Goal: Information Seeking & Learning: Learn about a topic

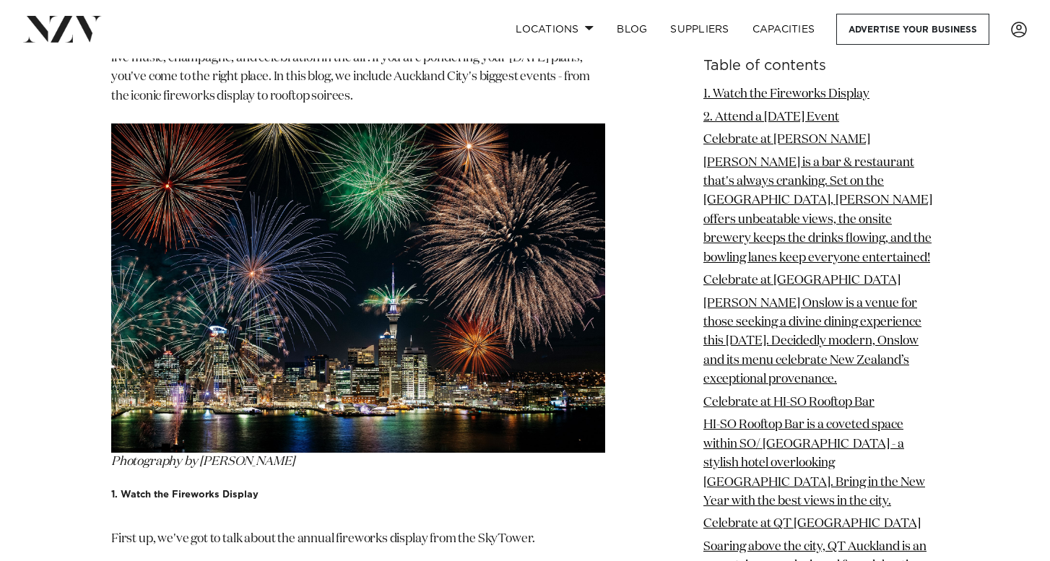
scroll to position [1646, 0]
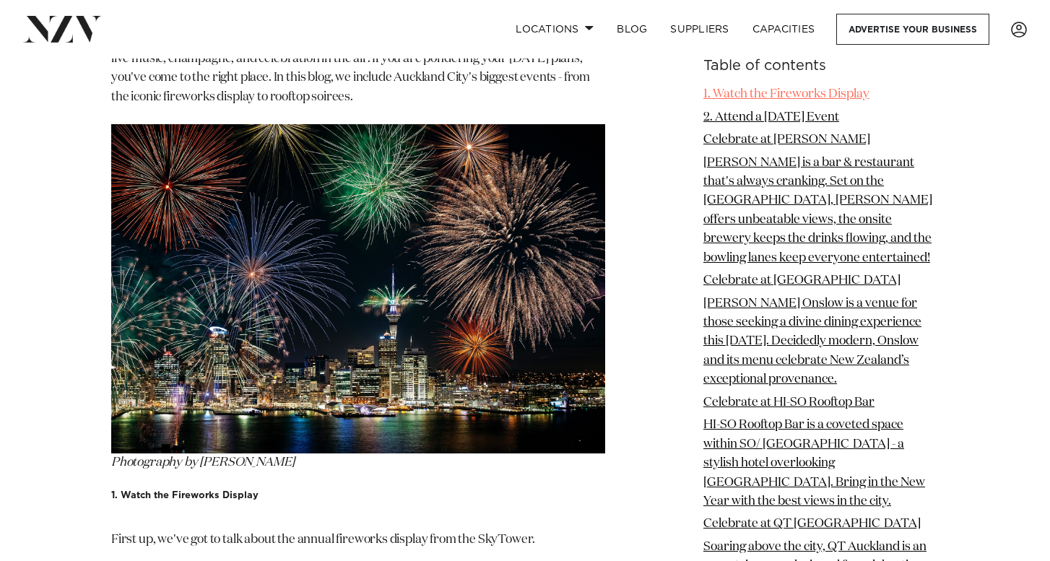
click at [738, 100] on link "1. Watch the Fireworks Display" at bounding box center [786, 94] width 166 height 12
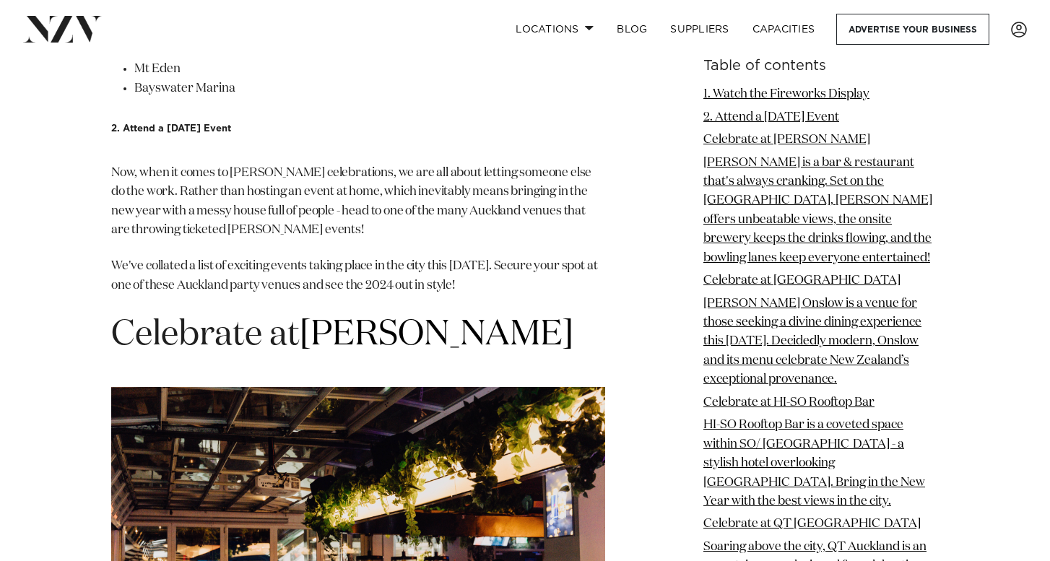
scroll to position [2386, 0]
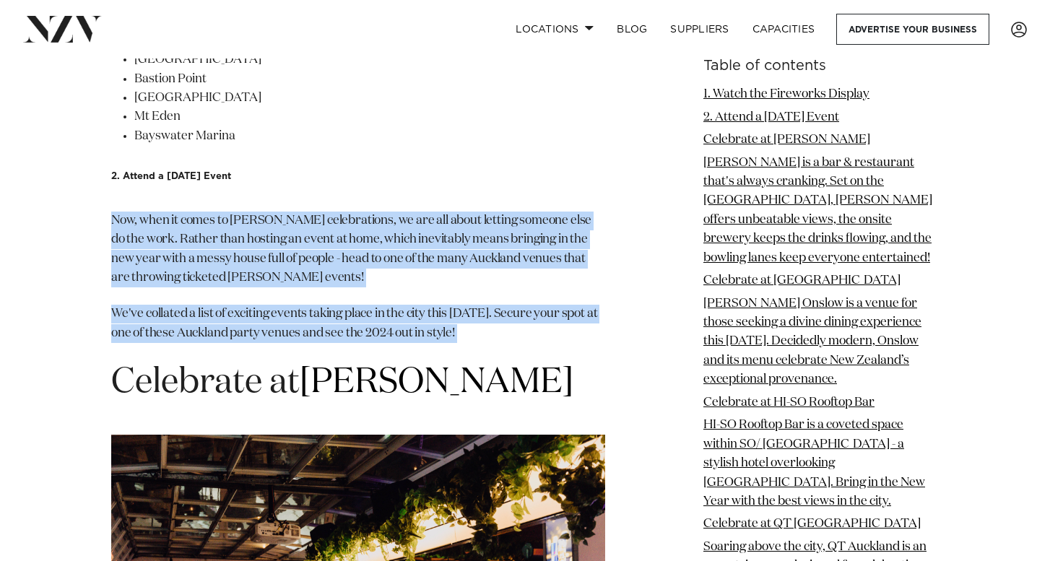
drag, startPoint x: 108, startPoint y: 256, endPoint x: 504, endPoint y: 393, distance: 419.4
click at [455, 343] on p "We've collated a list of exciting events taking place in the city this [DATE]. …" at bounding box center [358, 324] width 494 height 38
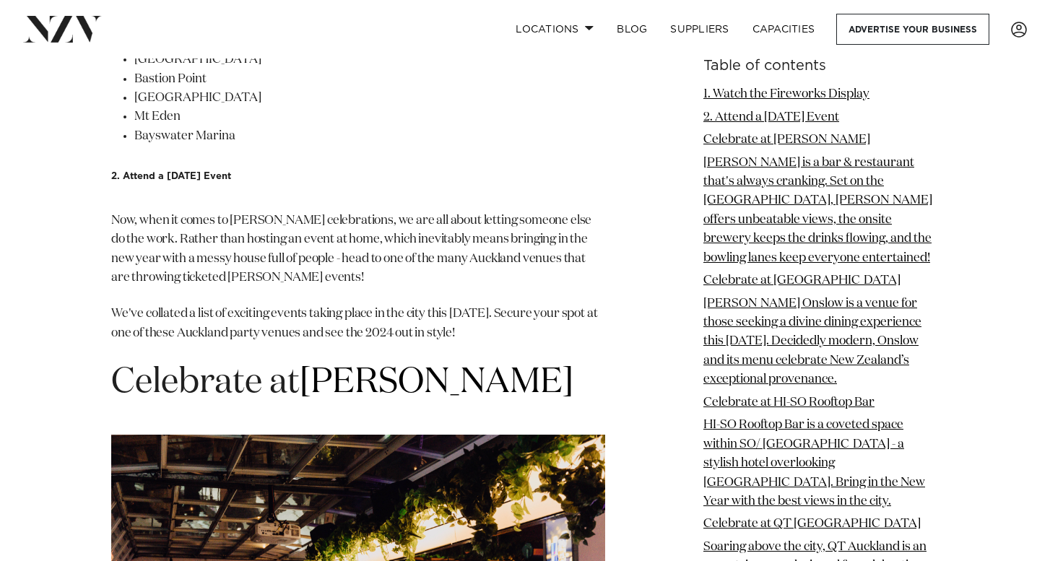
drag, startPoint x: 104, startPoint y: 267, endPoint x: 510, endPoint y: 375, distance: 419.7
click at [503, 343] on p "We've collated a list of exciting events taking place in the city this [DATE]. …" at bounding box center [358, 324] width 494 height 38
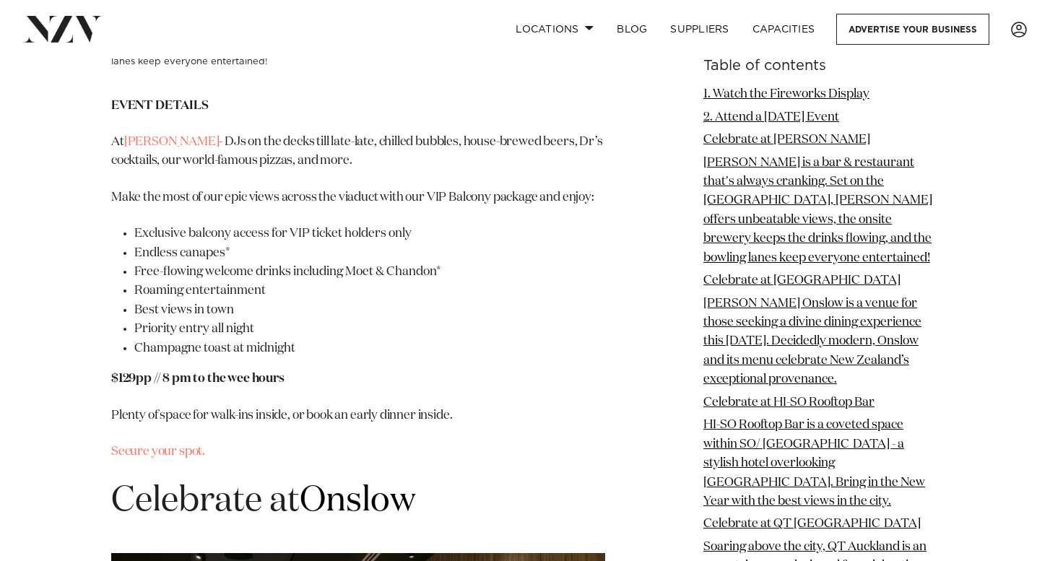
scroll to position [3274, 0]
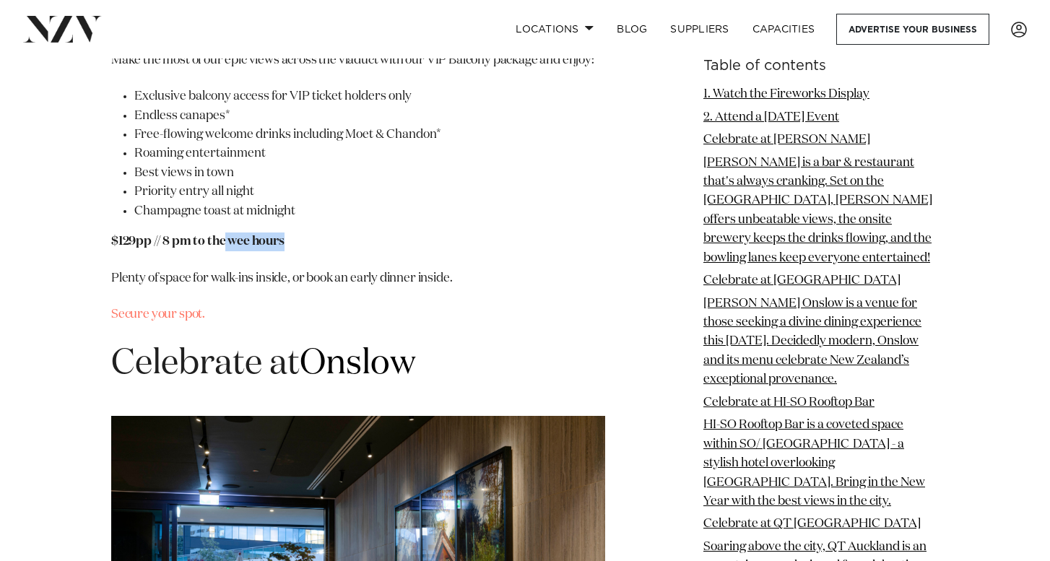
drag, startPoint x: 226, startPoint y: 275, endPoint x: 284, endPoint y: 276, distance: 58.5
click at [284, 248] on strong "$129pp // 8 pm to the wee hours" at bounding box center [197, 241] width 173 height 12
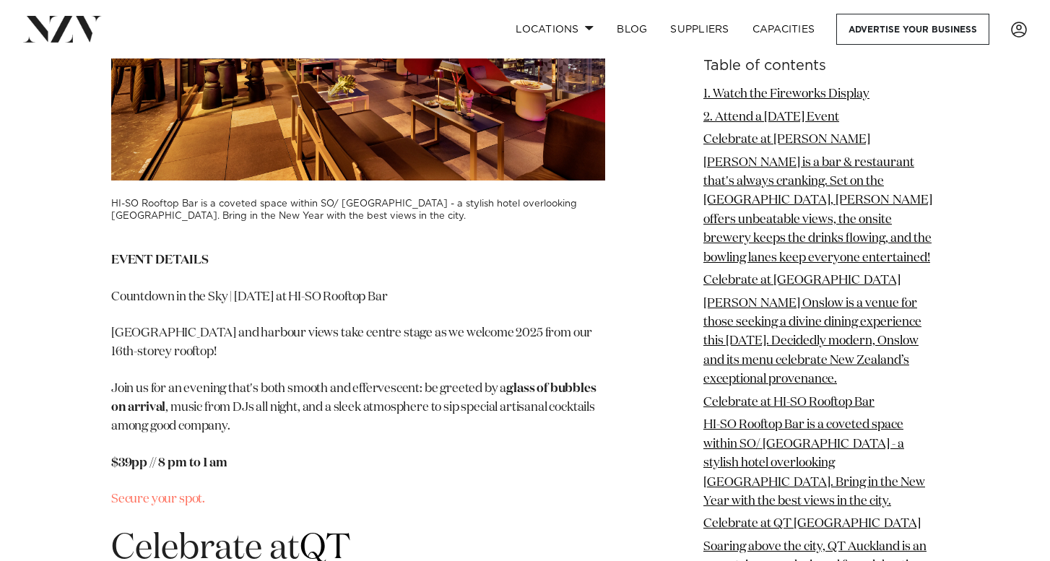
scroll to position [4610, 0]
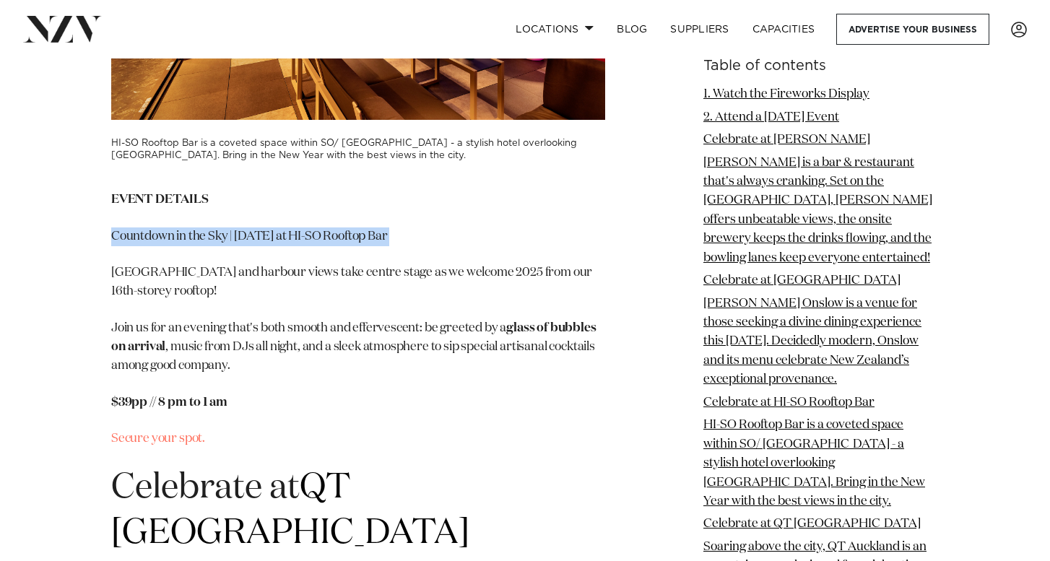
drag, startPoint x: 115, startPoint y: 273, endPoint x: 260, endPoint y: 283, distance: 145.5
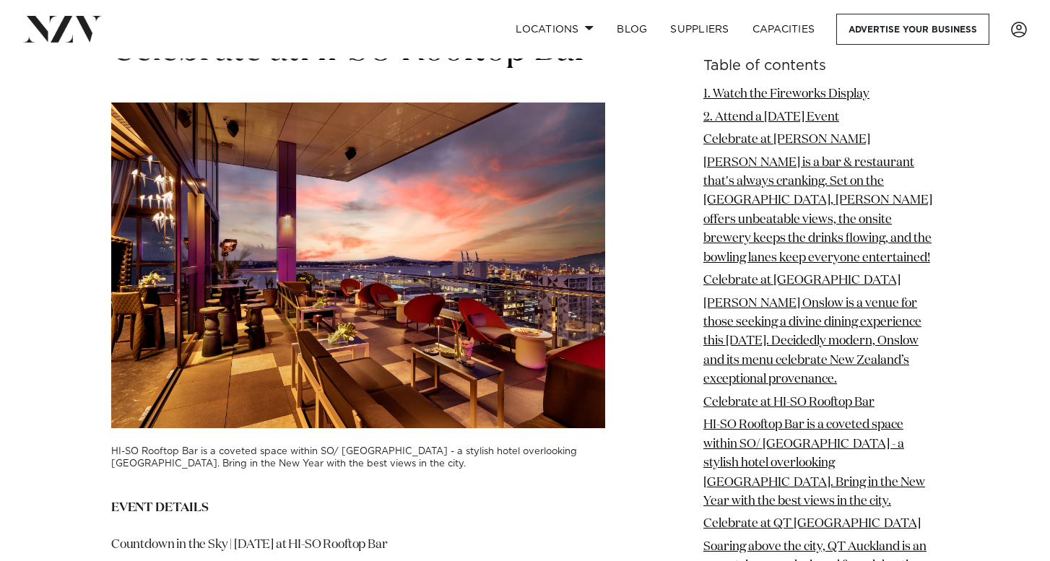
scroll to position [4267, 0]
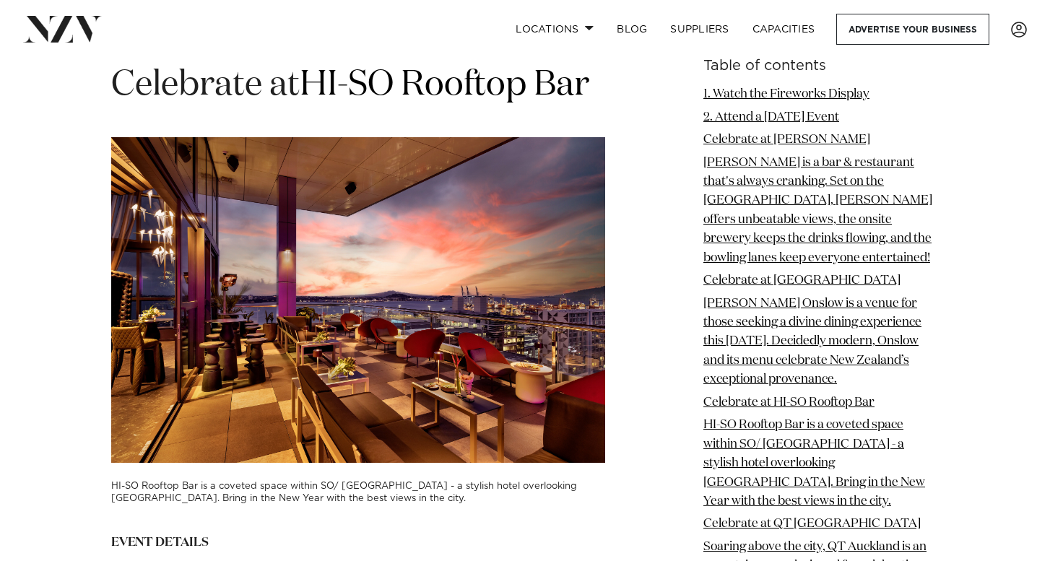
click at [266, 323] on img at bounding box center [358, 300] width 494 height 326
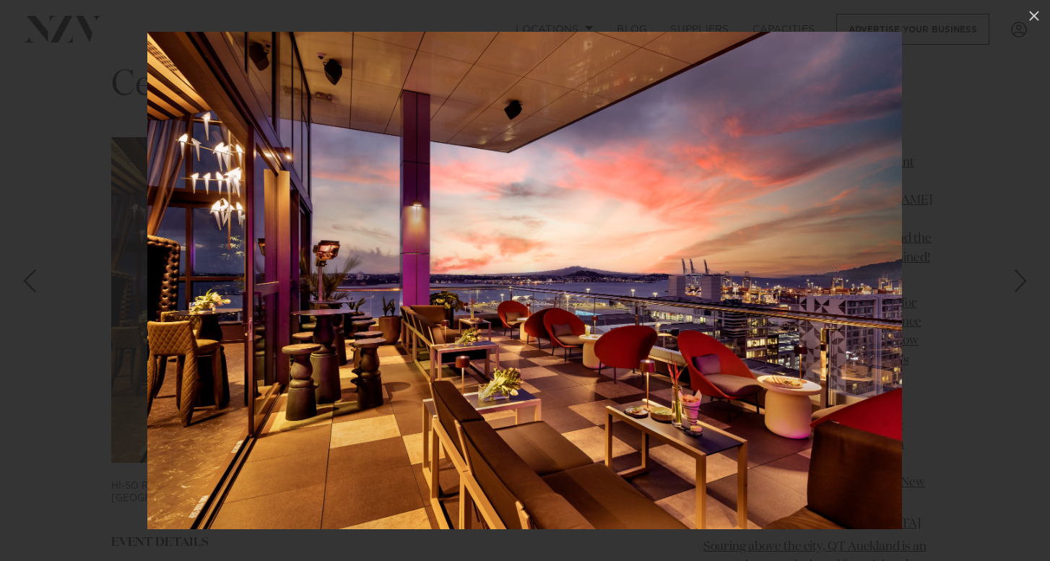
click at [778, 273] on img at bounding box center [524, 280] width 754 height 497
click at [927, 283] on div at bounding box center [525, 280] width 1050 height 561
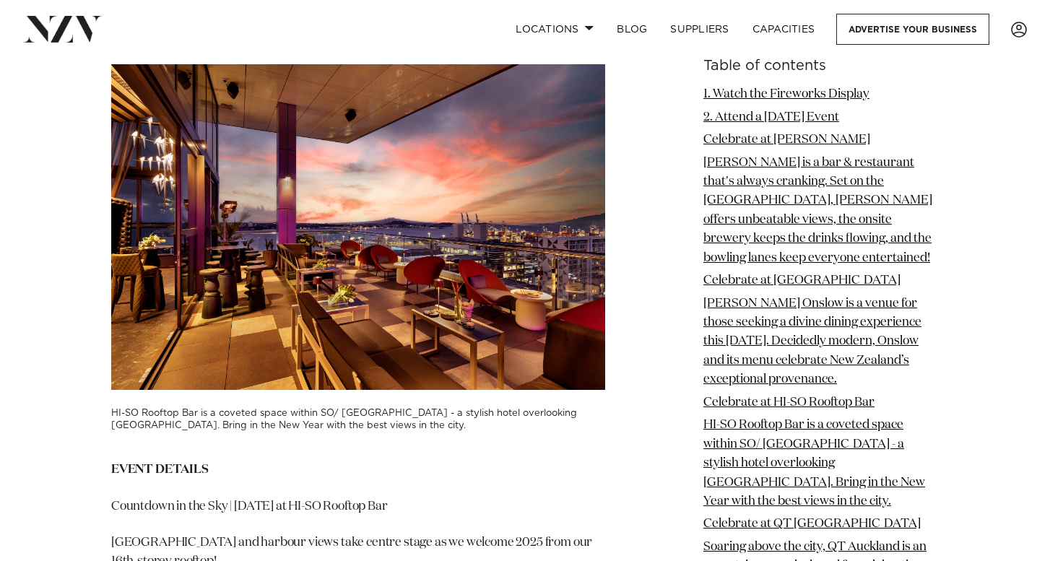
scroll to position [4526, 0]
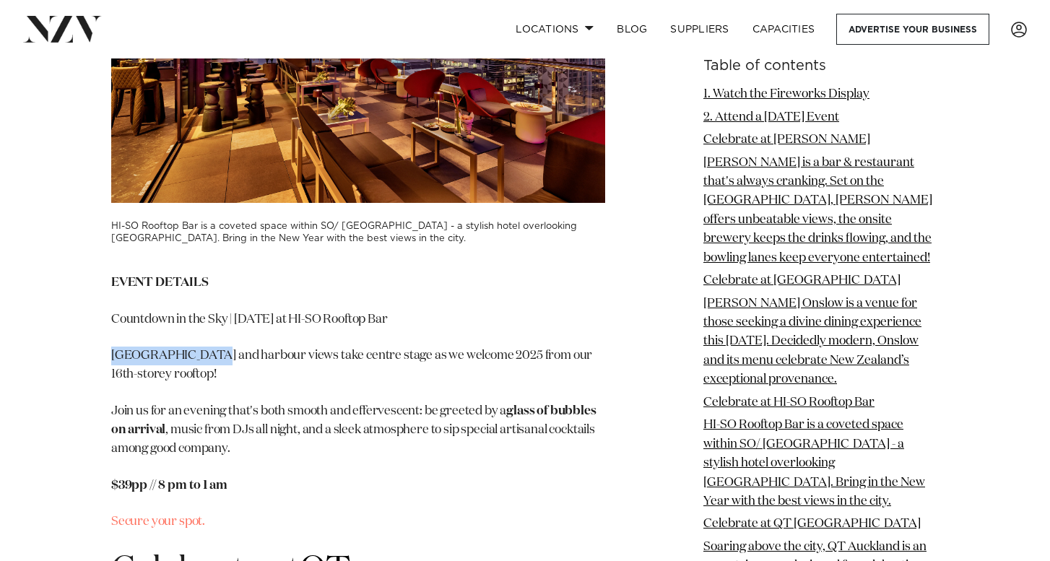
drag, startPoint x: 115, startPoint y: 386, endPoint x: 190, endPoint y: 393, distance: 75.4
click at [190, 385] on p "[GEOGRAPHIC_DATA] and harbour views take centre stage as we welcome 2025 from o…" at bounding box center [358, 366] width 494 height 38
click at [193, 385] on p "[GEOGRAPHIC_DATA] and harbour views take centre stage as we welcome 2025 from o…" at bounding box center [358, 366] width 494 height 38
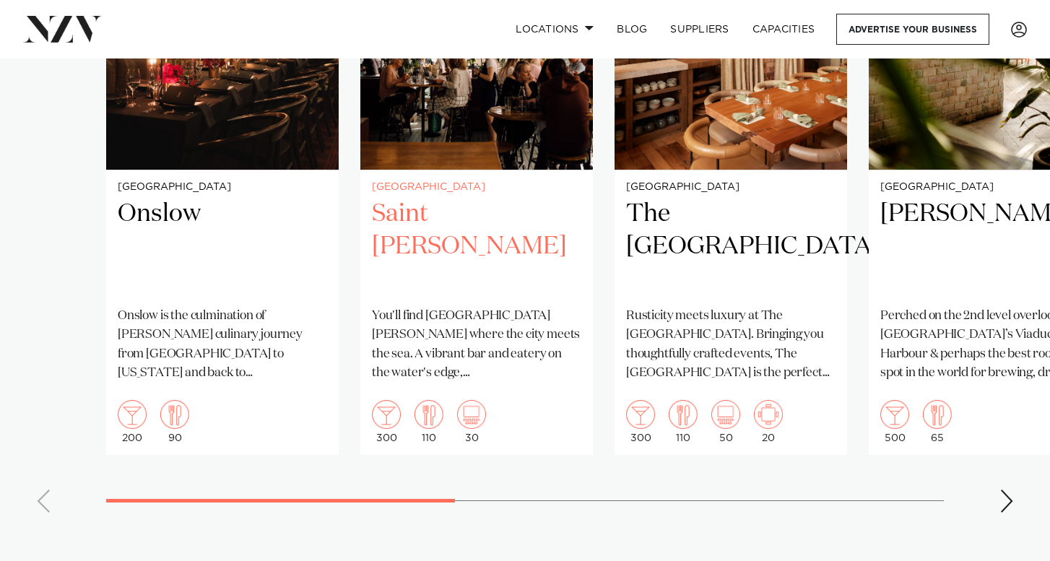
scroll to position [977, 0]
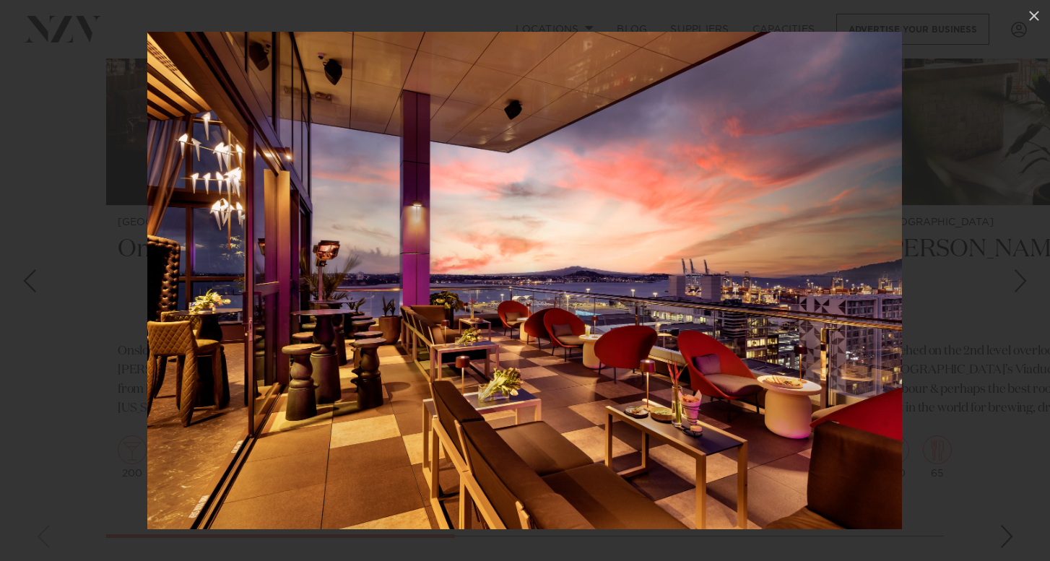
scroll to position [976, 0]
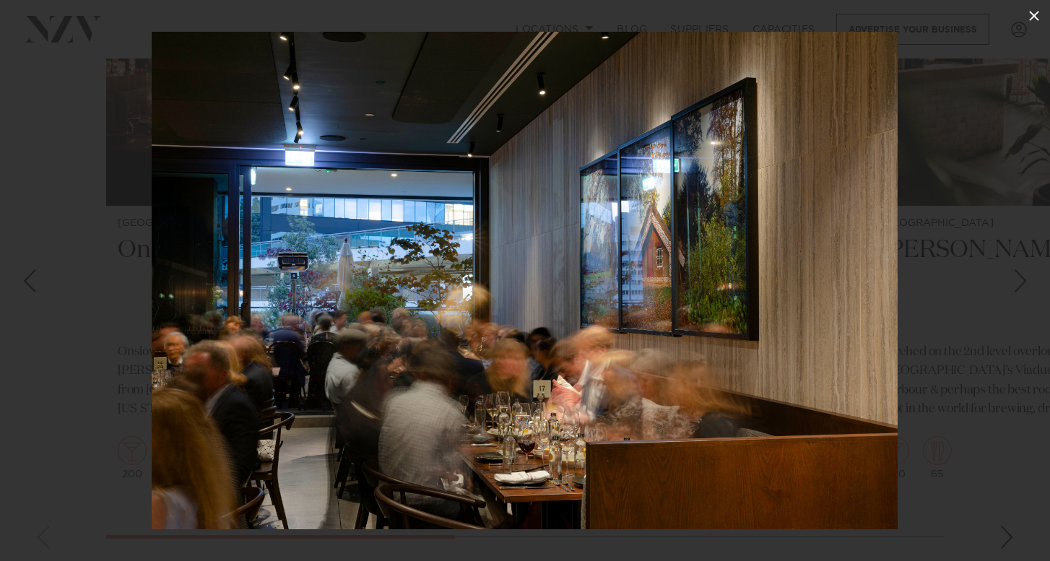
click at [1038, 22] on icon at bounding box center [1033, 15] width 17 height 17
